Goal: Find specific page/section: Find specific page/section

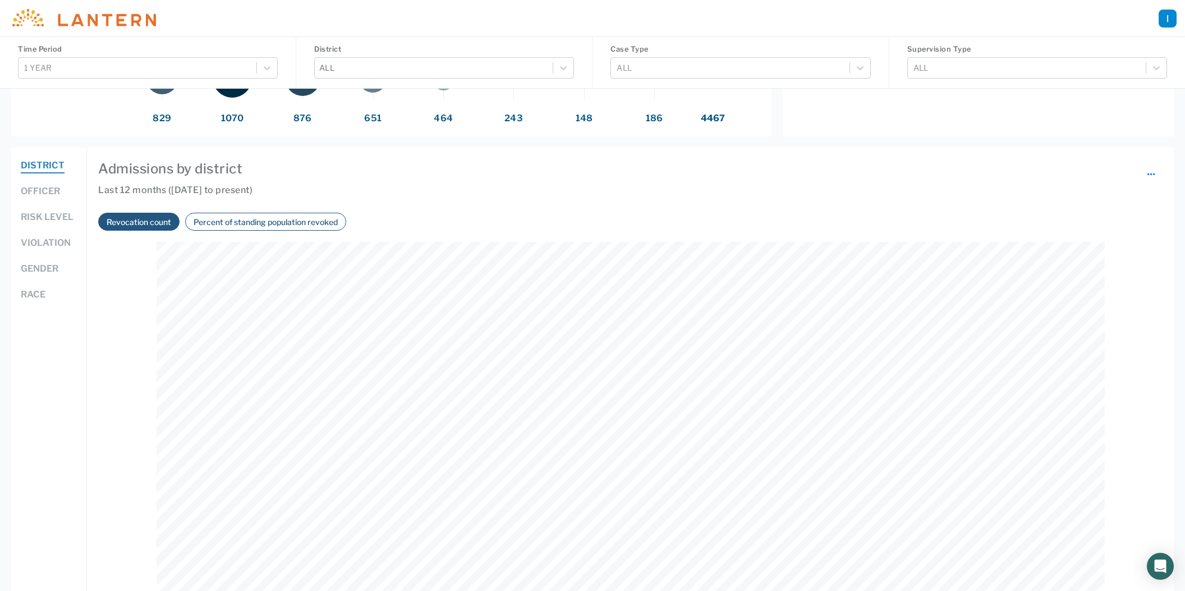
scroll to position [581, 0]
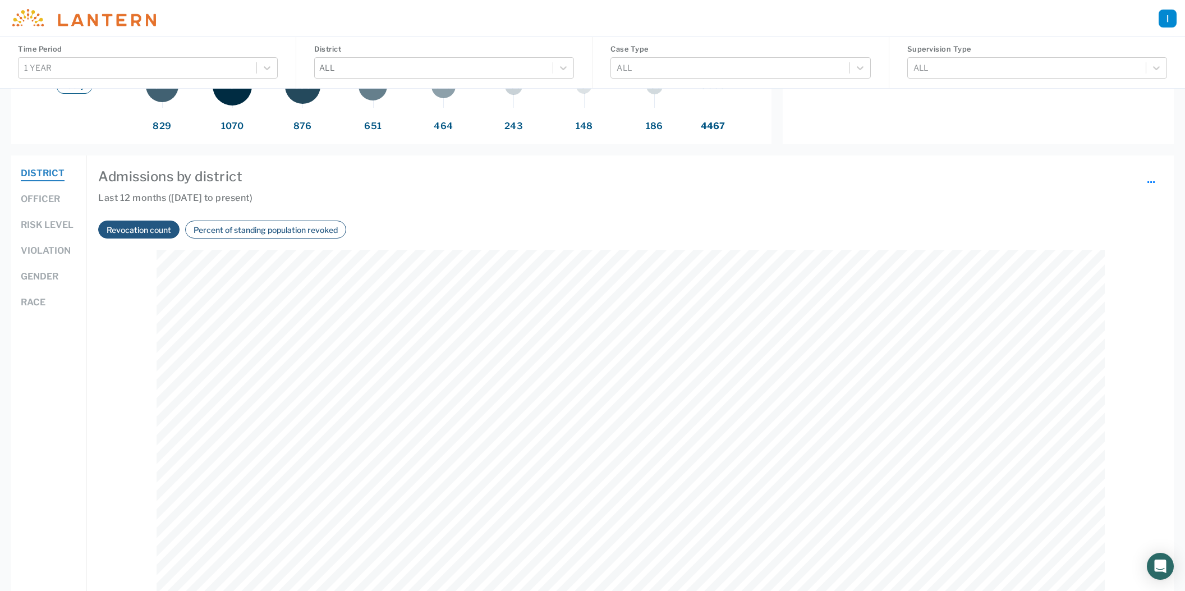
click at [40, 198] on button "Officer" at bounding box center [40, 199] width 39 height 15
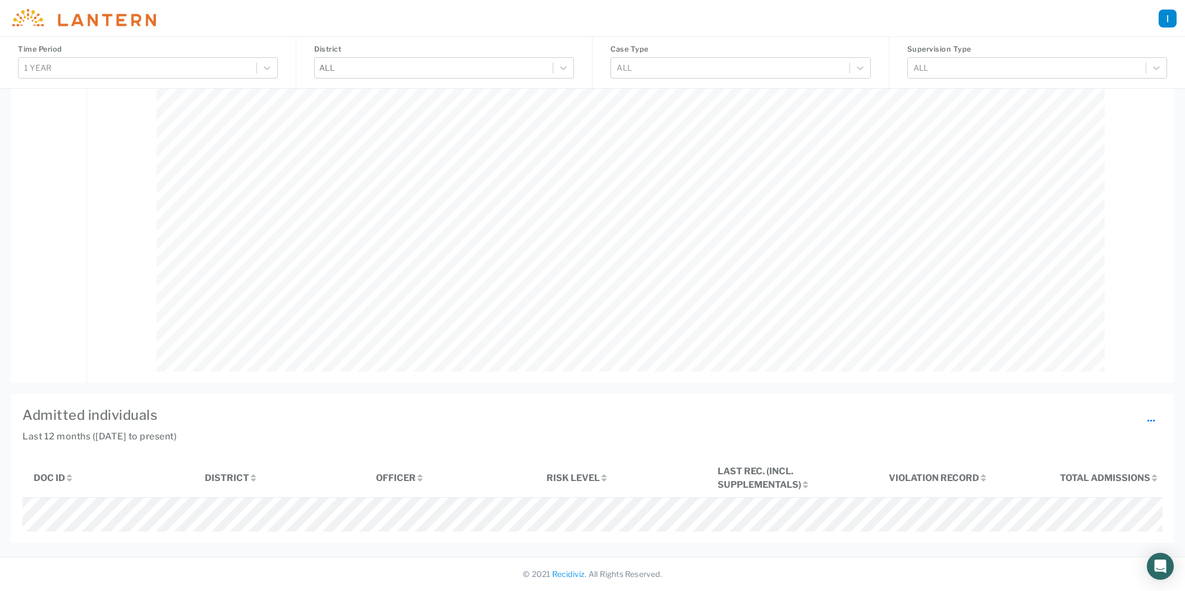
scroll to position [1107, 0]
